Goal: Obtain resource: Download file/media

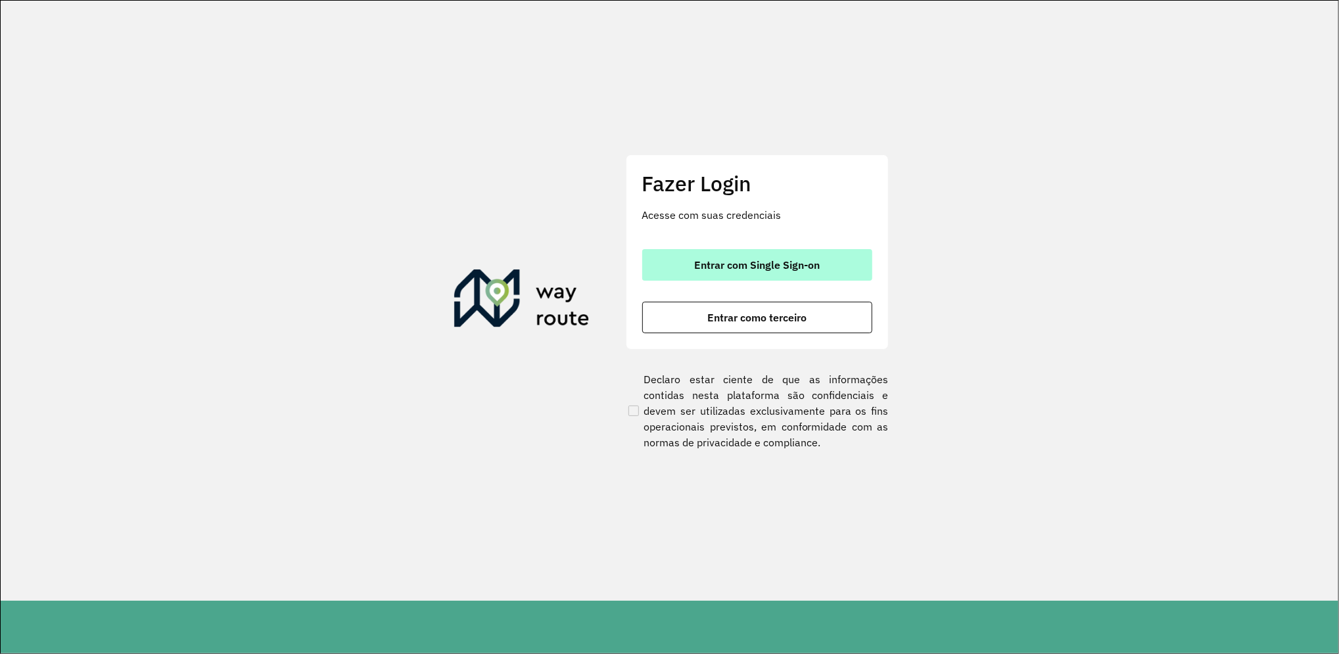
click at [735, 260] on span "Entrar com Single Sign-on" at bounding box center [757, 265] width 126 height 11
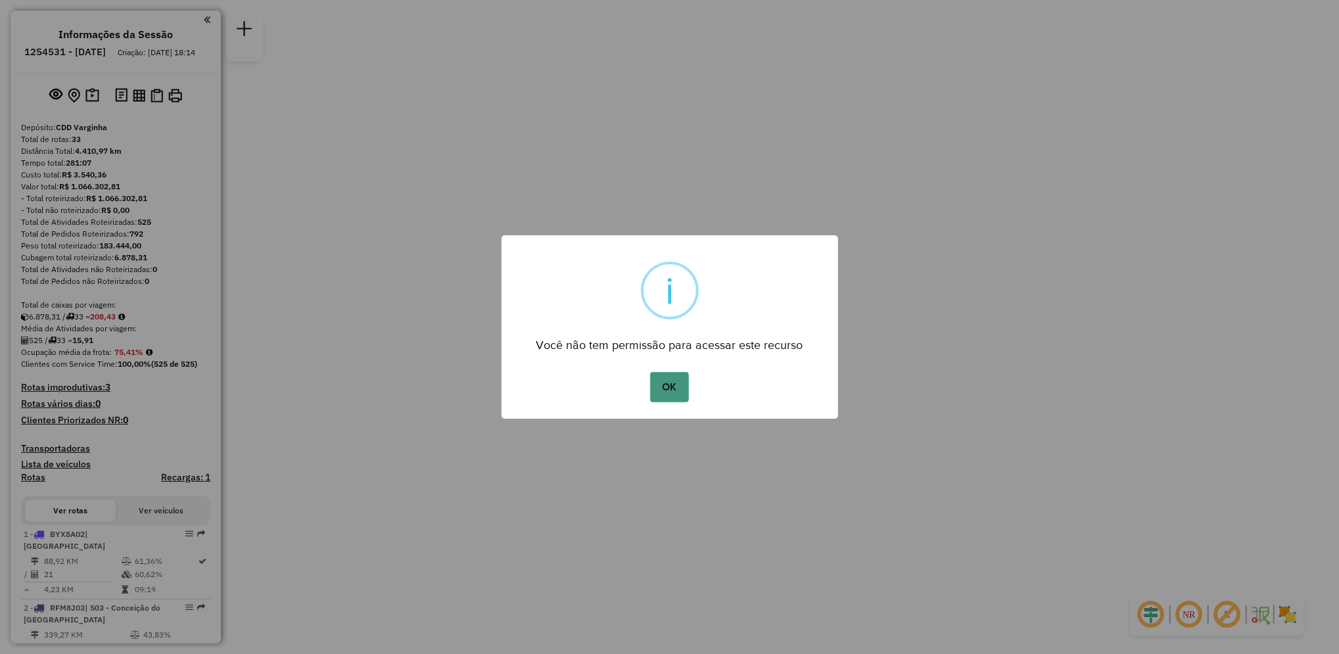
click at [684, 391] on button "OK" at bounding box center [669, 387] width 39 height 30
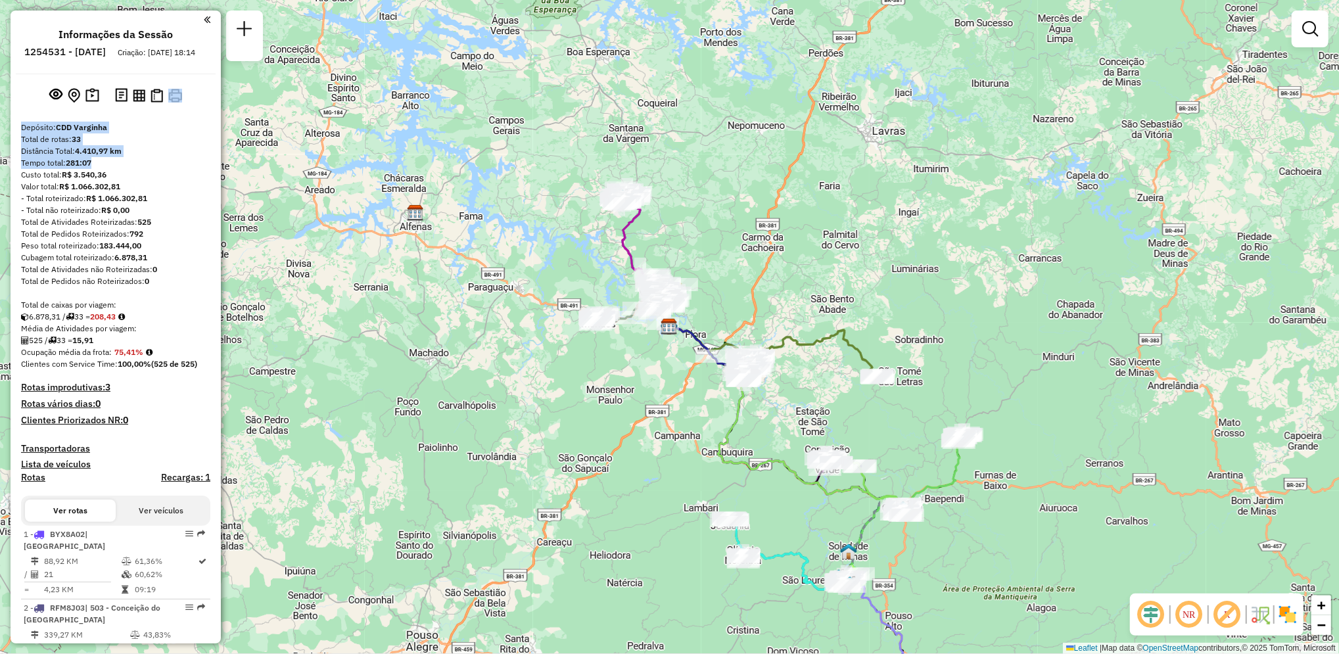
drag, startPoint x: 216, startPoint y: 112, endPoint x: 215, endPoint y: 180, distance: 67.7
click at [215, 180] on div "Informações da Sessão 1254531 - 28/08/2025 Criação: 27/08/2025 18:14 Depósito: …" at bounding box center [116, 327] width 210 height 633
drag, startPoint x: 215, startPoint y: 180, endPoint x: 166, endPoint y: 164, distance: 51.1
click at [166, 157] on div "Distância Total: 4.410,97 km" at bounding box center [115, 151] width 189 height 12
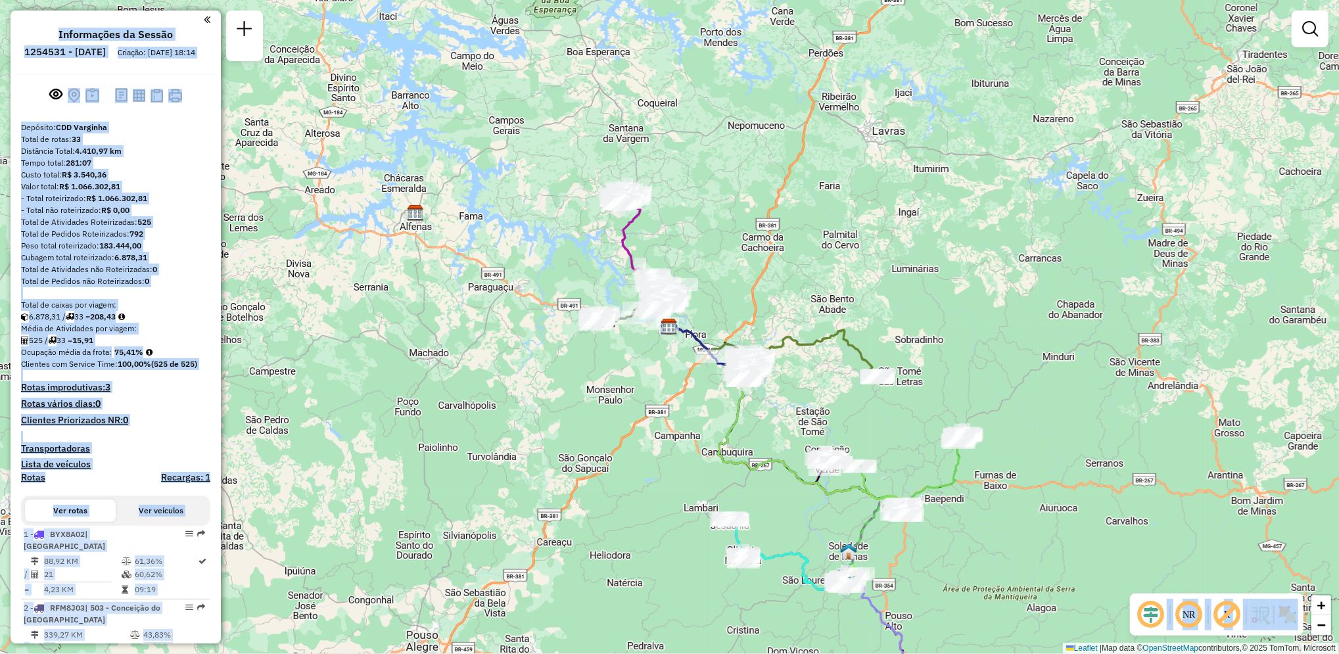
drag, startPoint x: 216, startPoint y: 69, endPoint x: 222, endPoint y: 161, distance: 92.2
click at [222, 161] on hb-router-mapa "Informações da Sessão 1254531 - 28/08/2025 Criação: 27/08/2025 18:14 Depósito: …" at bounding box center [669, 327] width 1339 height 654
drag, startPoint x: 222, startPoint y: 161, endPoint x: 202, endPoint y: 202, distance: 45.3
click at [202, 193] on div "Valor total: R$ 1.066.302,81" at bounding box center [115, 187] width 189 height 12
click at [206, 287] on div "Total de Pedidos não Roteirizados: 0" at bounding box center [115, 281] width 189 height 12
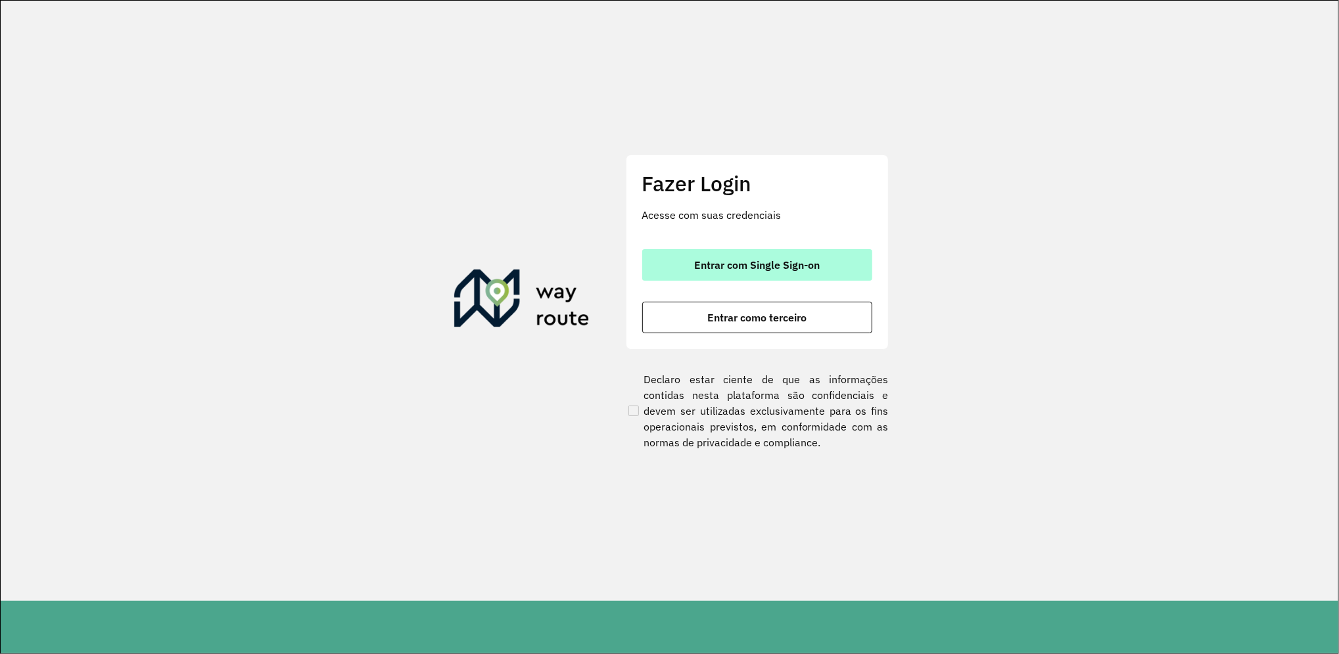
click at [784, 270] on span "Entrar com Single Sign-on" at bounding box center [757, 265] width 126 height 11
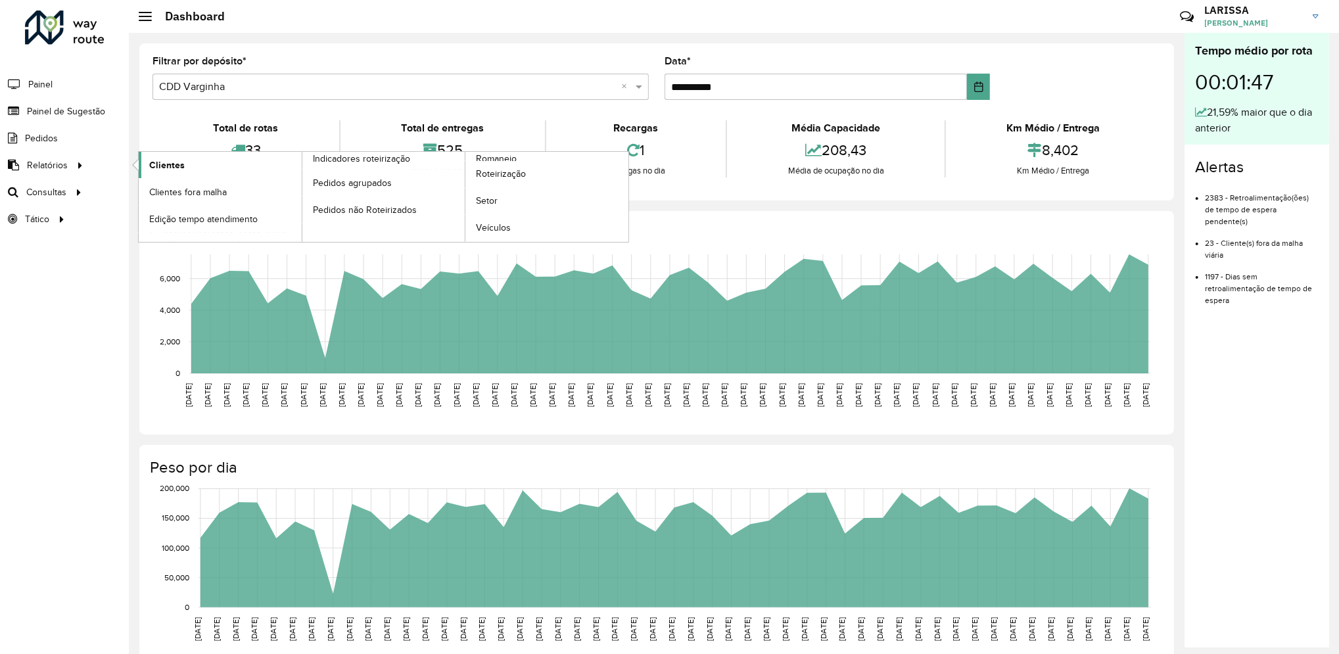
click at [168, 157] on link "Clientes" at bounding box center [220, 165] width 163 height 26
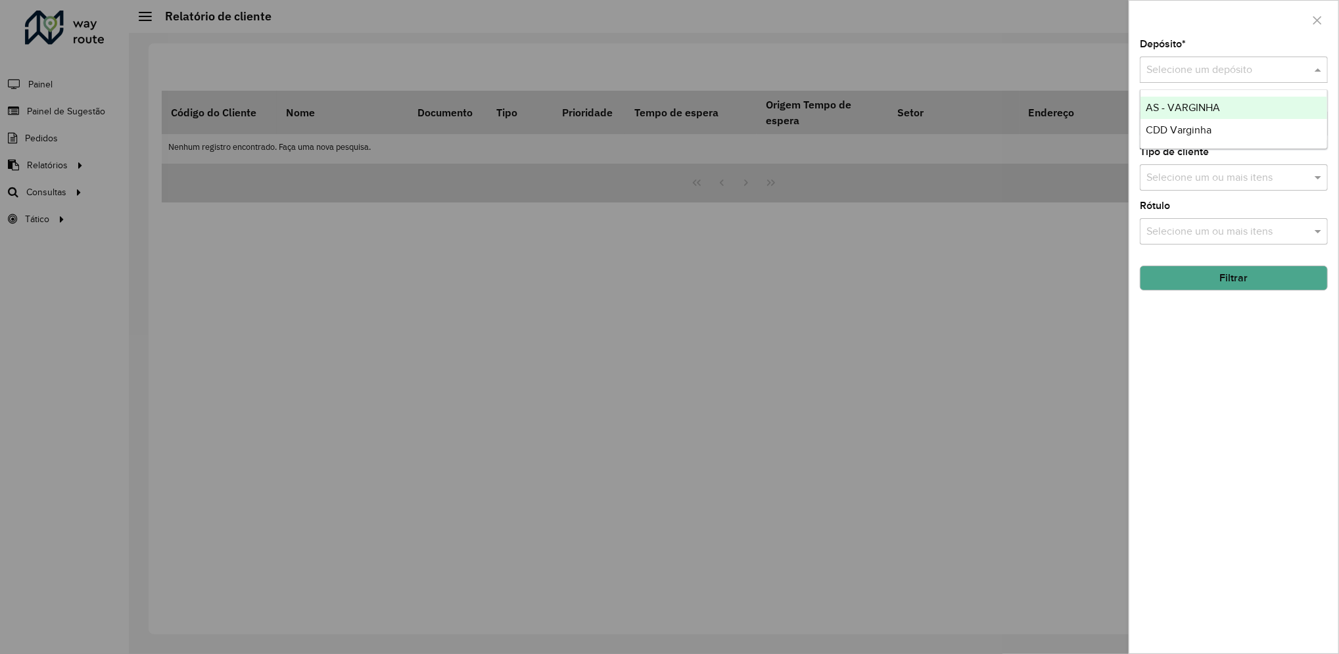
click at [1212, 64] on input "text" at bounding box center [1220, 70] width 149 height 16
click at [1206, 124] on span "CDD Varginha" at bounding box center [1179, 129] width 66 height 11
click at [1259, 290] on button "Filtrar" at bounding box center [1234, 278] width 188 height 25
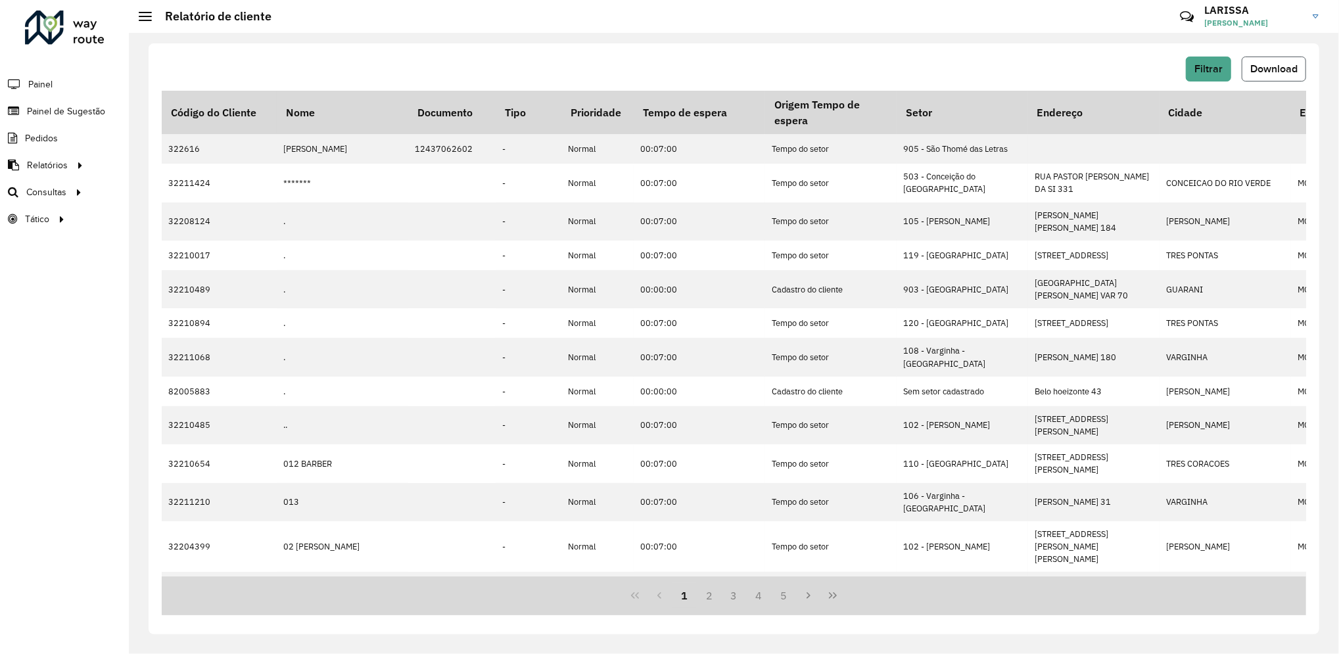
click at [1292, 59] on button "Download" at bounding box center [1274, 69] width 64 height 25
